Goal: Use online tool/utility: Use online tool/utility

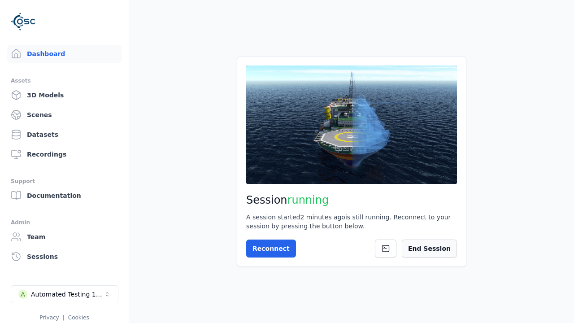
click at [441, 252] on button "End Session" at bounding box center [429, 248] width 55 height 18
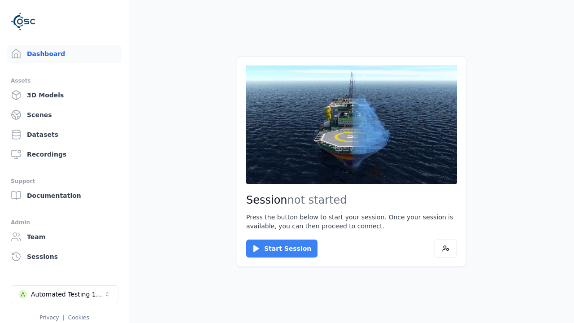
click at [276, 248] on button "Start Session" at bounding box center [281, 248] width 71 height 18
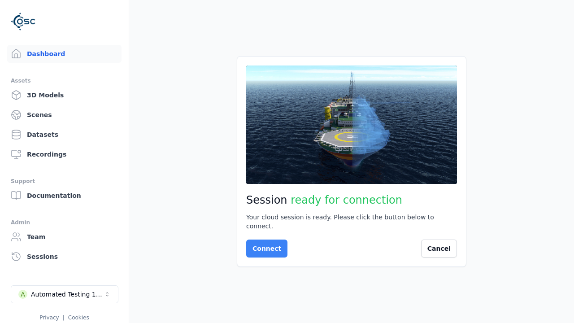
click at [264, 244] on button "Connect" at bounding box center [266, 248] width 41 height 18
